Goal: Find contact information: Find contact information

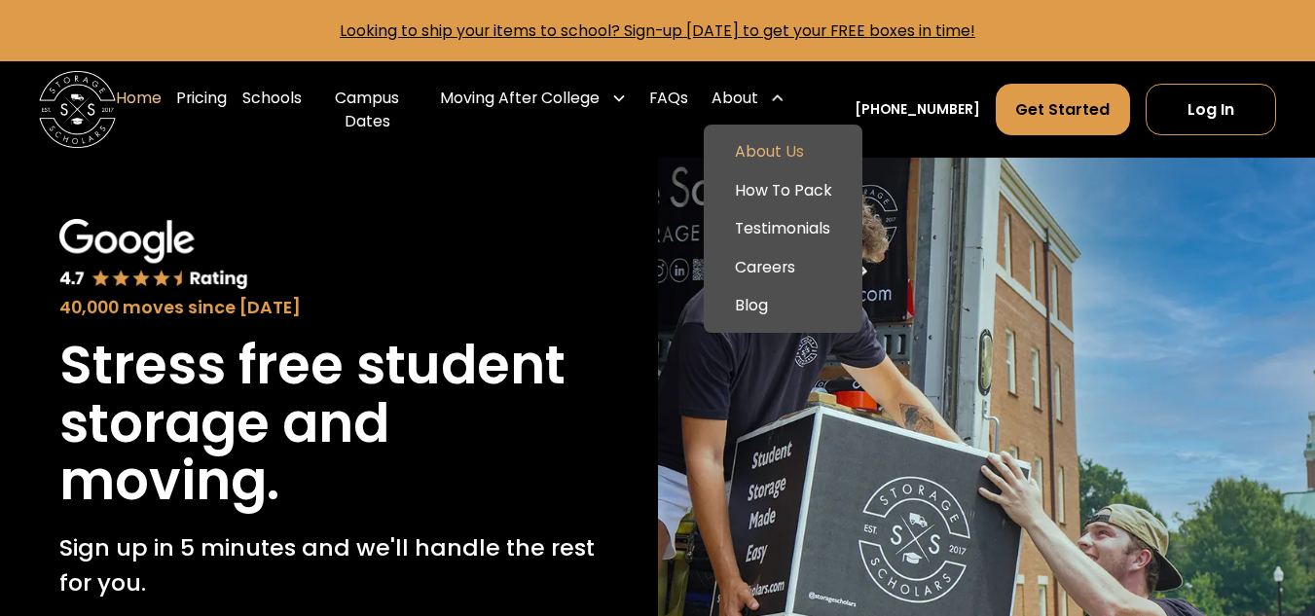
click at [787, 154] on link "About Us" at bounding box center [783, 151] width 143 height 39
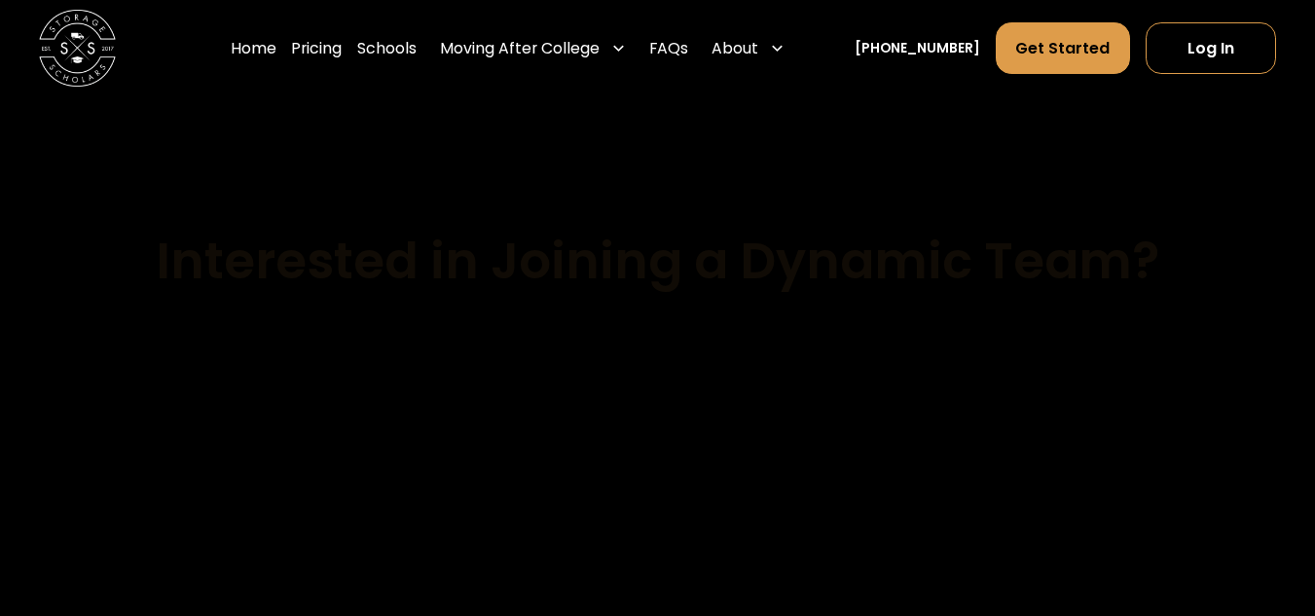
scroll to position [10313, 0]
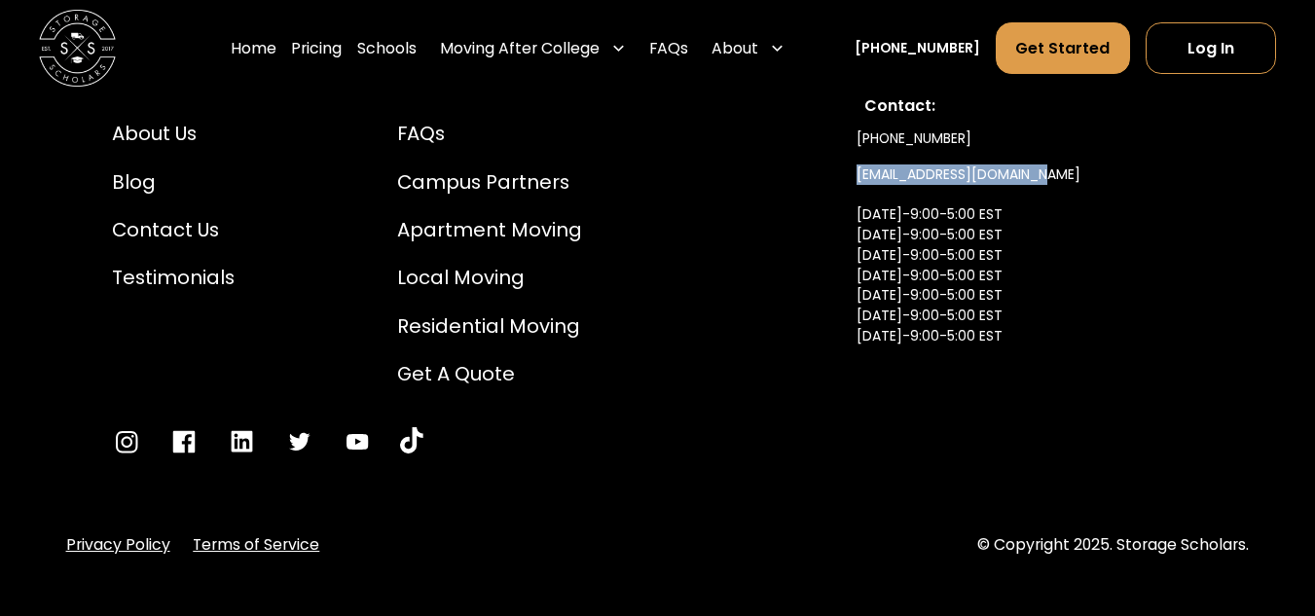
drag, startPoint x: 1058, startPoint y: 155, endPoint x: 844, endPoint y: 159, distance: 214.3
click at [844, 159] on div "Pricing Careers About Us Blog Contact Us Testimonials Schools How to Pack FAQs …" at bounding box center [658, 241] width 1184 height 526
copy link "[EMAIL_ADDRESS][DOMAIN_NAME]"
